Goal: Transaction & Acquisition: Register for event/course

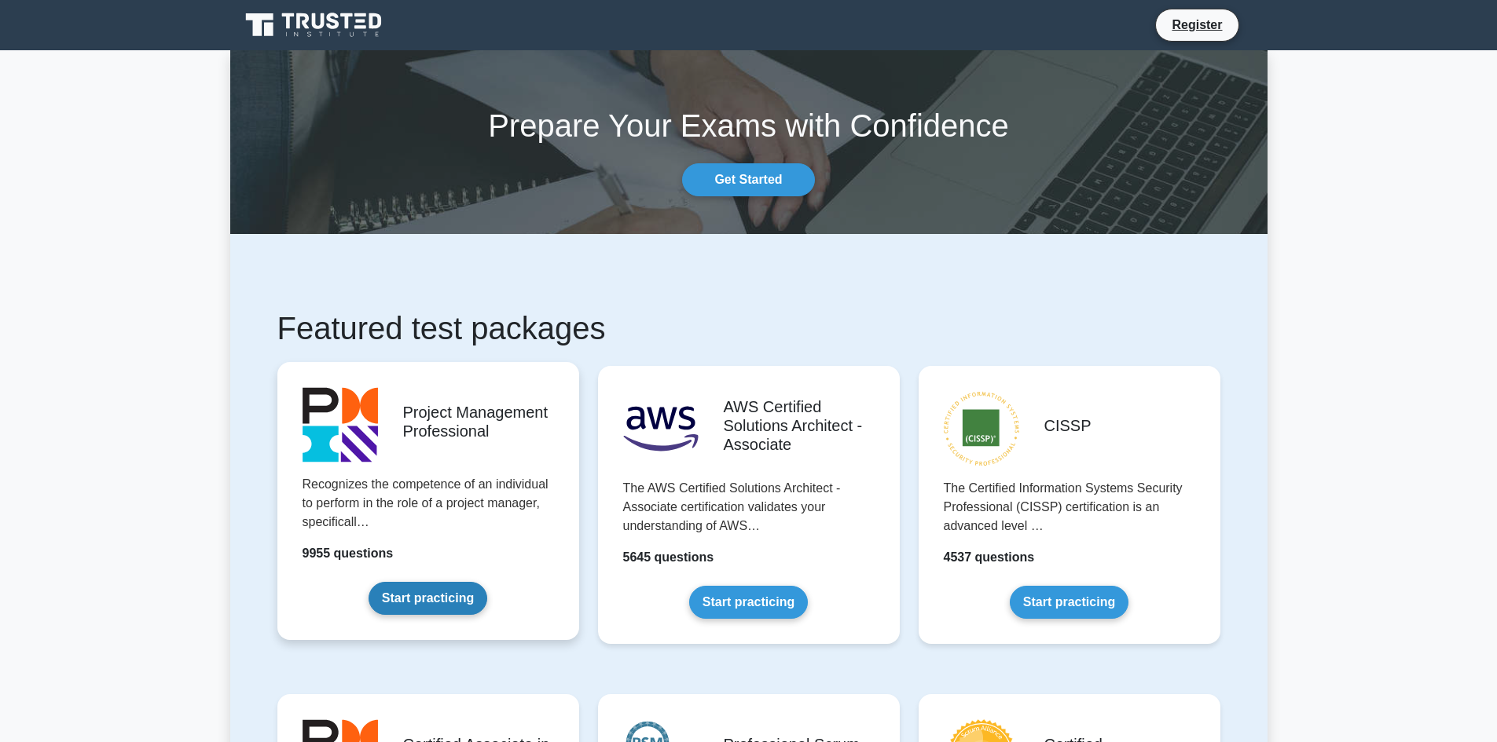
drag, startPoint x: 449, startPoint y: 434, endPoint x: 427, endPoint y: 445, distance: 23.9
click at [449, 582] on link "Start practicing" at bounding box center [427, 598] width 119 height 33
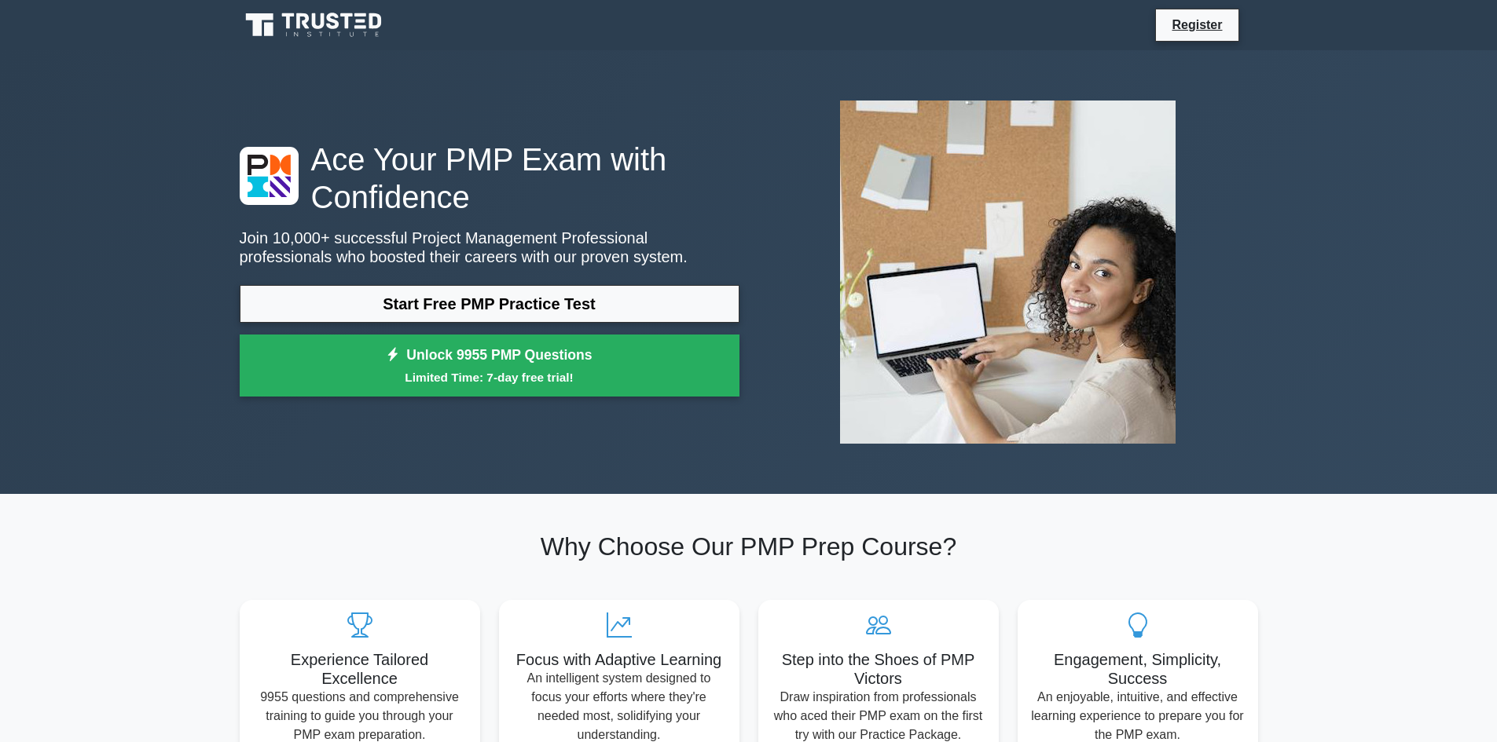
drag, startPoint x: 1222, startPoint y: 19, endPoint x: 988, endPoint y: 82, distance: 242.6
click at [1222, 19] on link "Register" at bounding box center [1196, 25] width 69 height 20
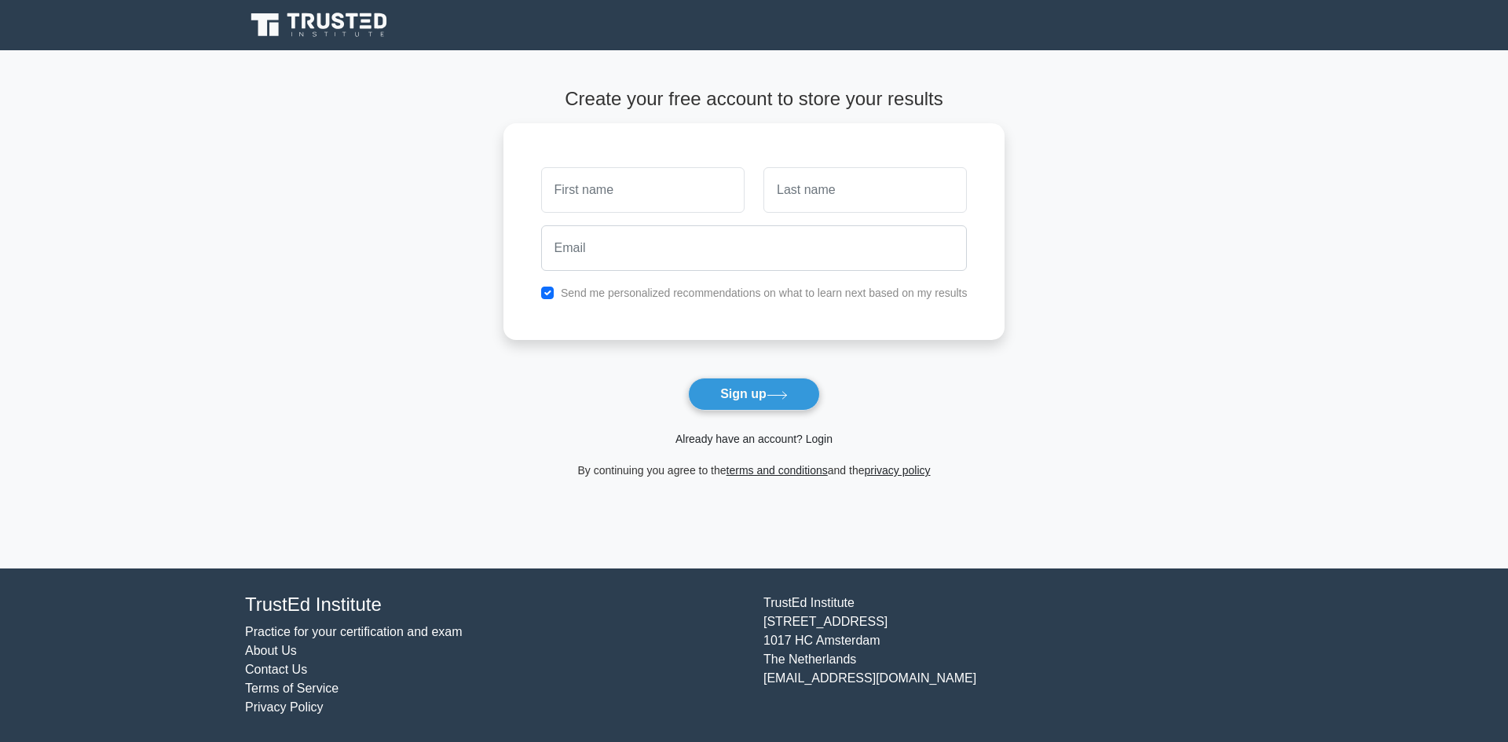
click at [763, 438] on link "Already have an account? Login" at bounding box center [754, 439] width 157 height 13
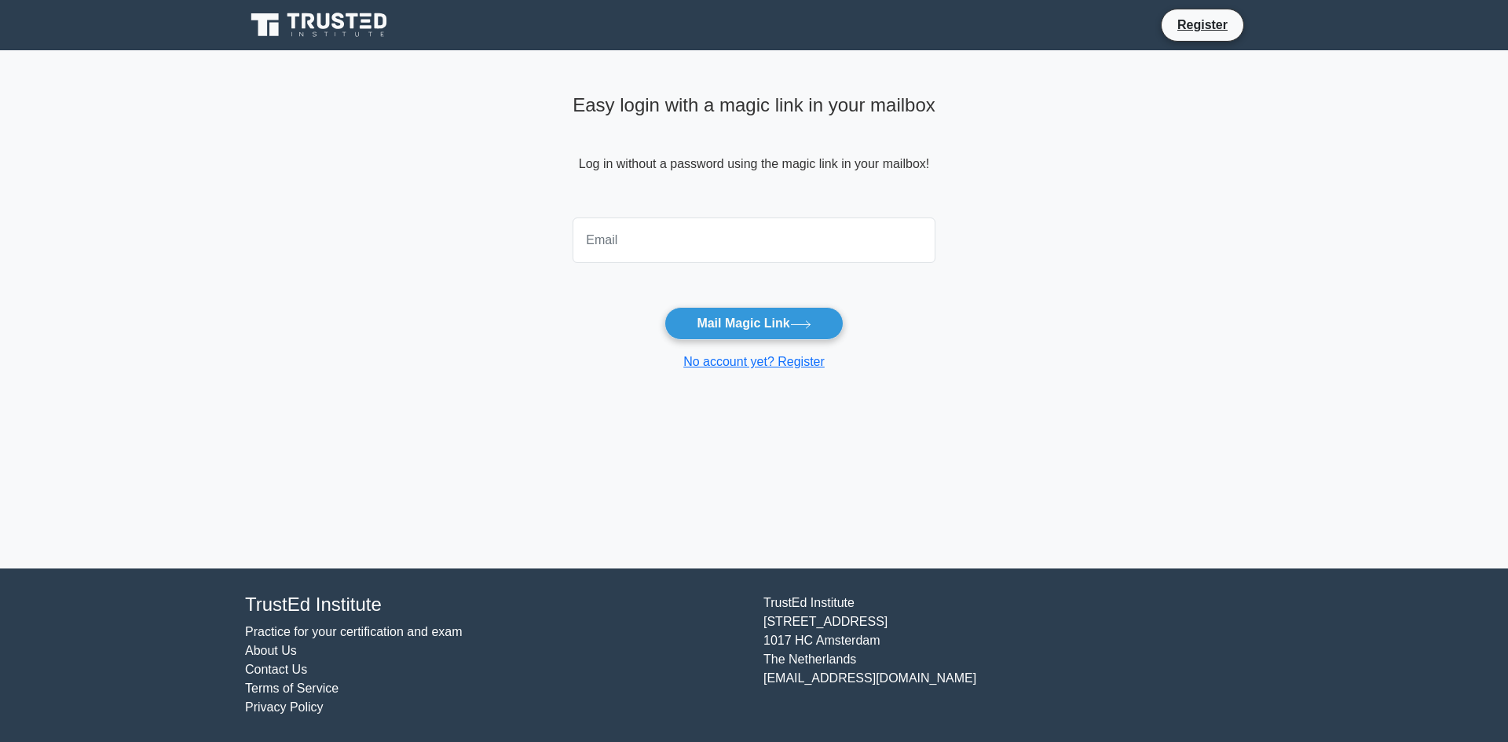
click at [662, 247] on input "email" at bounding box center [754, 241] width 363 height 46
type input "hanen.akrout@sopal.com"
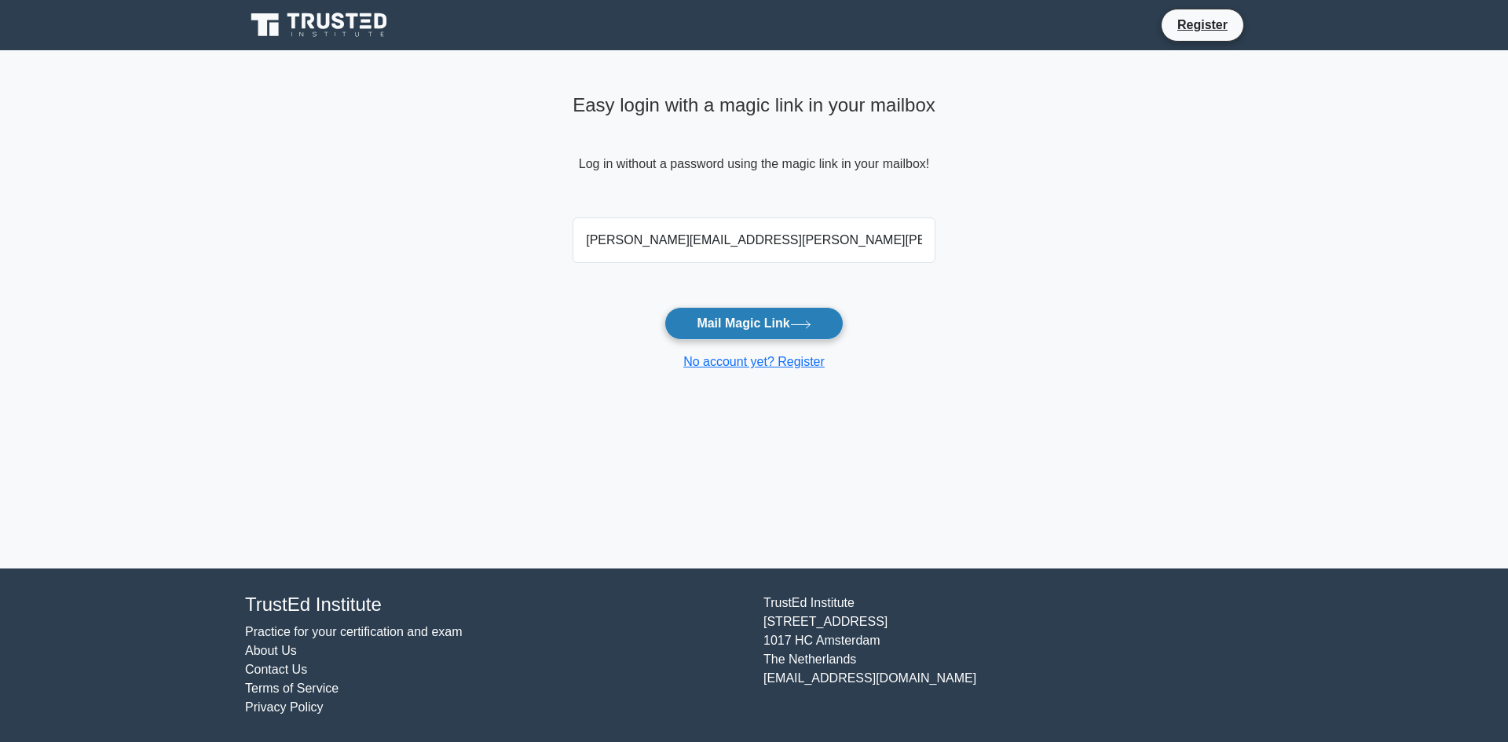
click at [749, 324] on button "Mail Magic Link" at bounding box center [754, 323] width 178 height 33
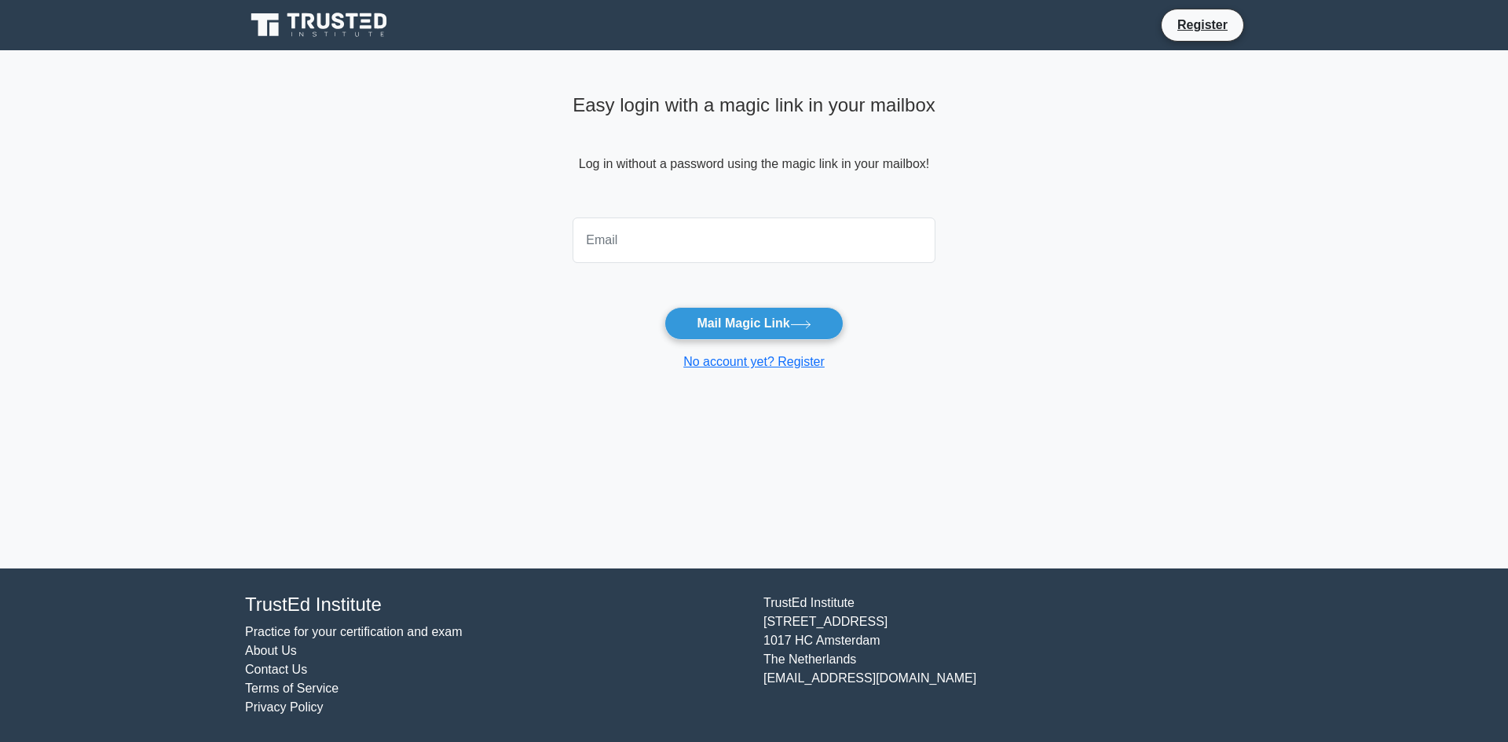
click at [639, 242] on input "email" at bounding box center [754, 241] width 363 height 46
click at [415, 130] on main "Easy login with a magic link in your mailbox Log in without a password using th…" at bounding box center [754, 309] width 1508 height 519
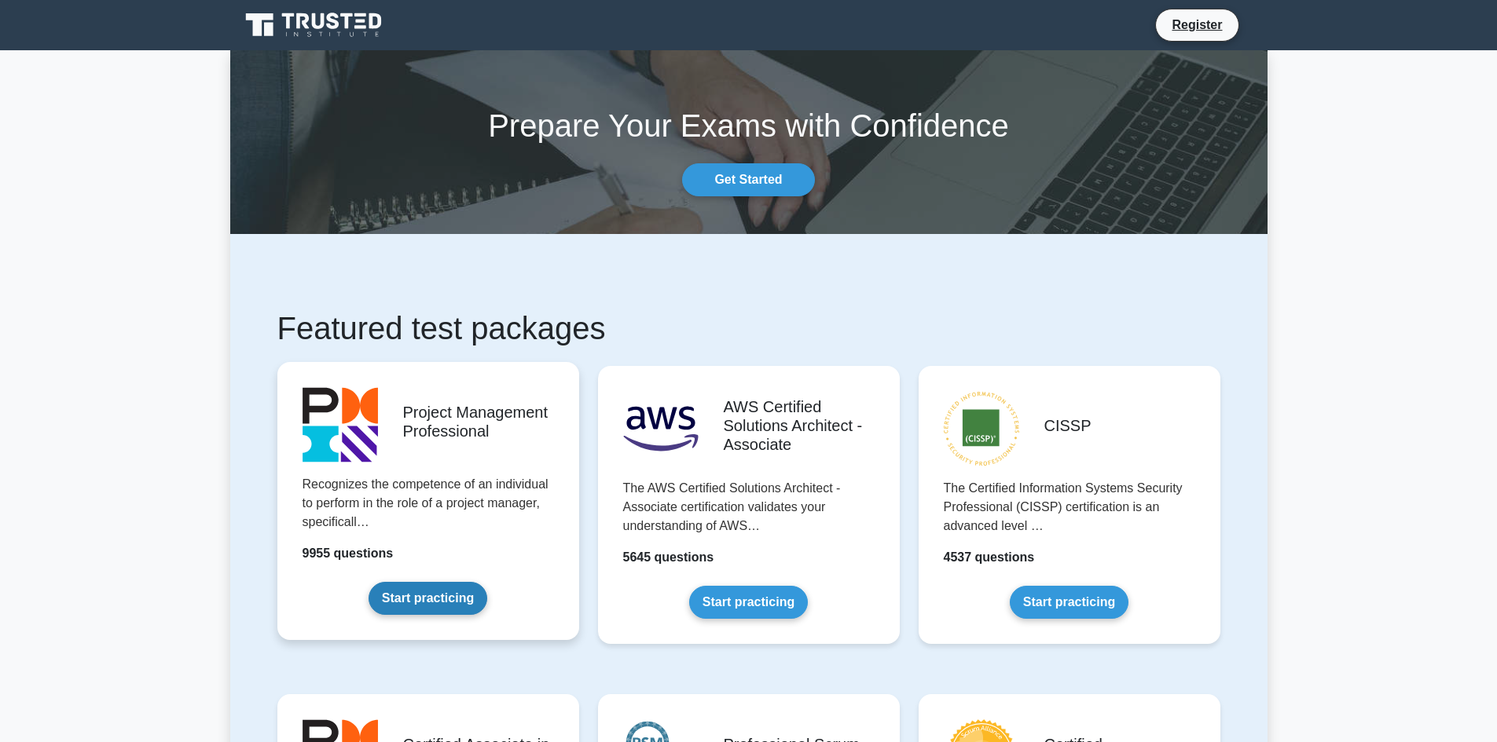
click at [487, 582] on link "Start practicing" at bounding box center [427, 598] width 119 height 33
